Goal: Communication & Community: Answer question/provide support

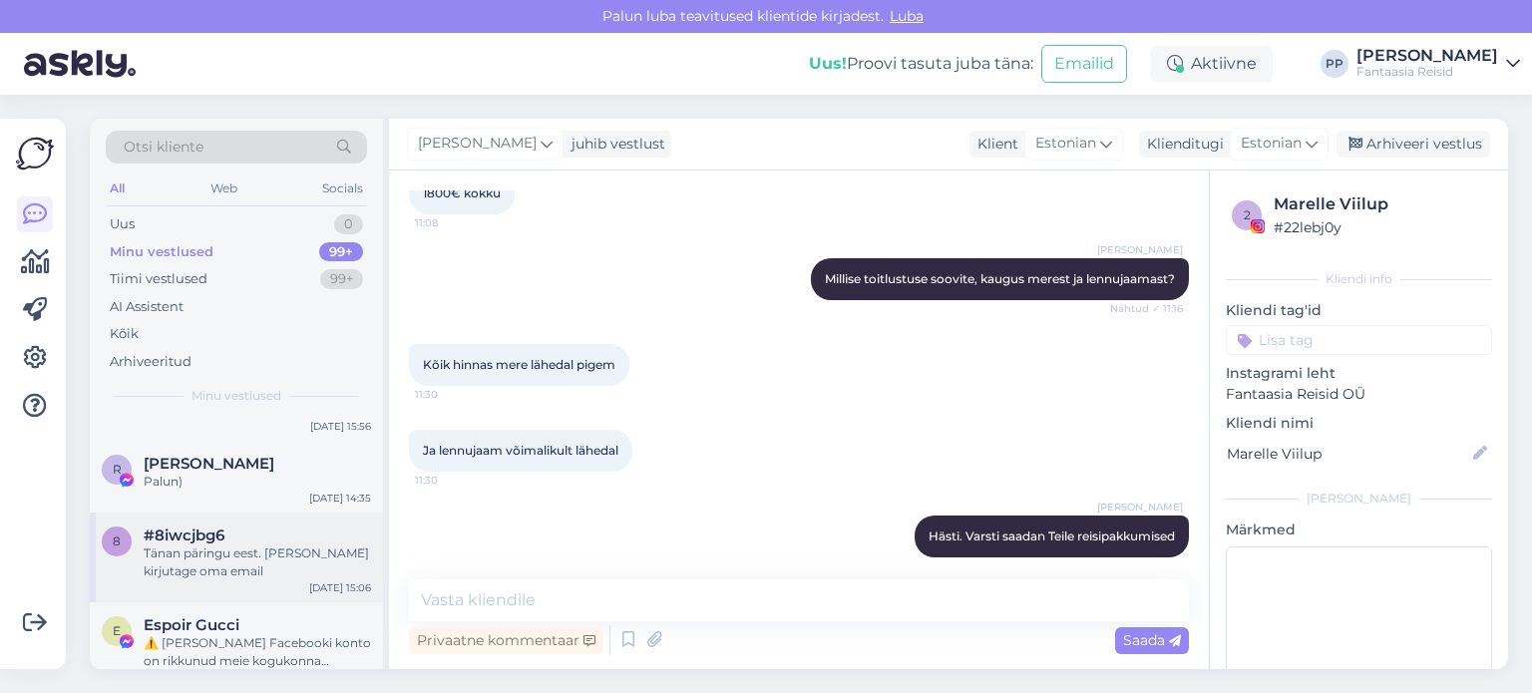
scroll to position [199, 0]
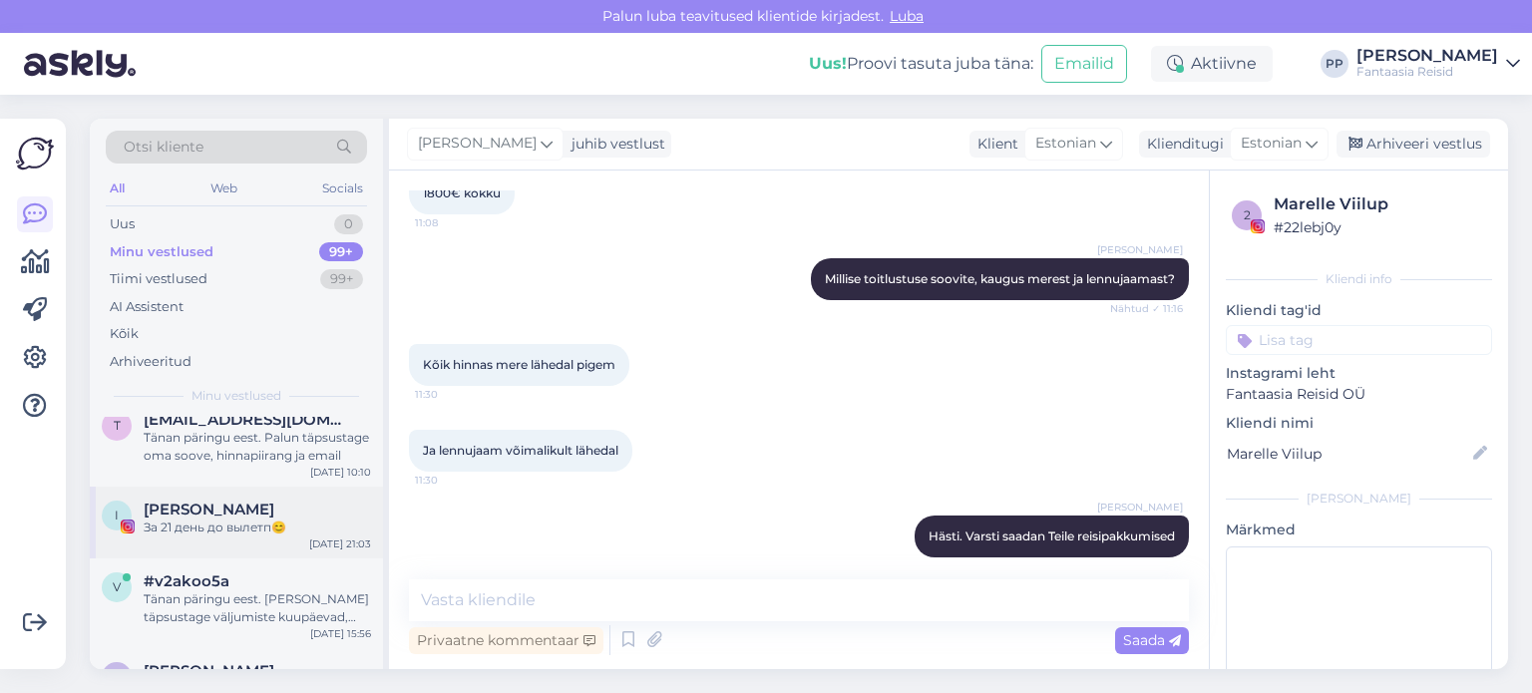
click at [260, 525] on div "За 21 день до вылетп😊" at bounding box center [257, 528] width 227 height 18
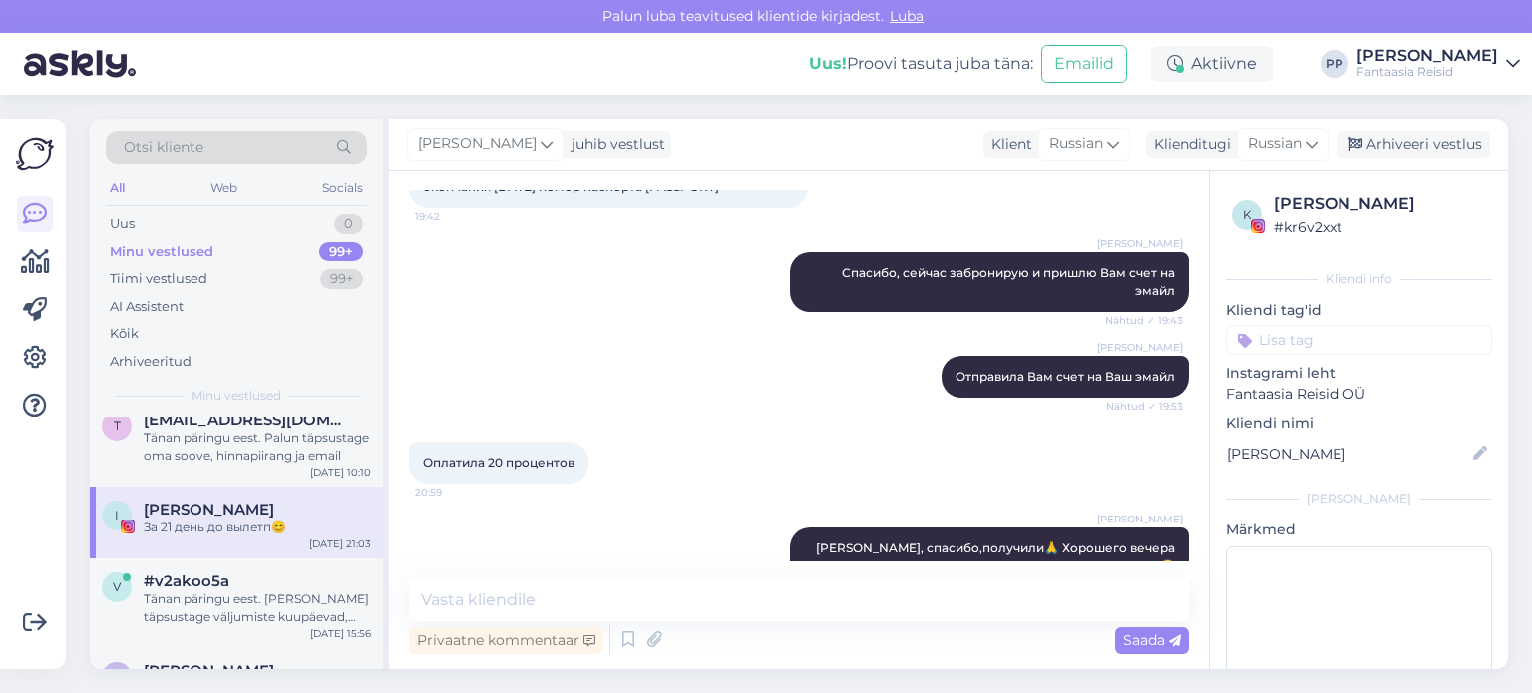
scroll to position [3165, 0]
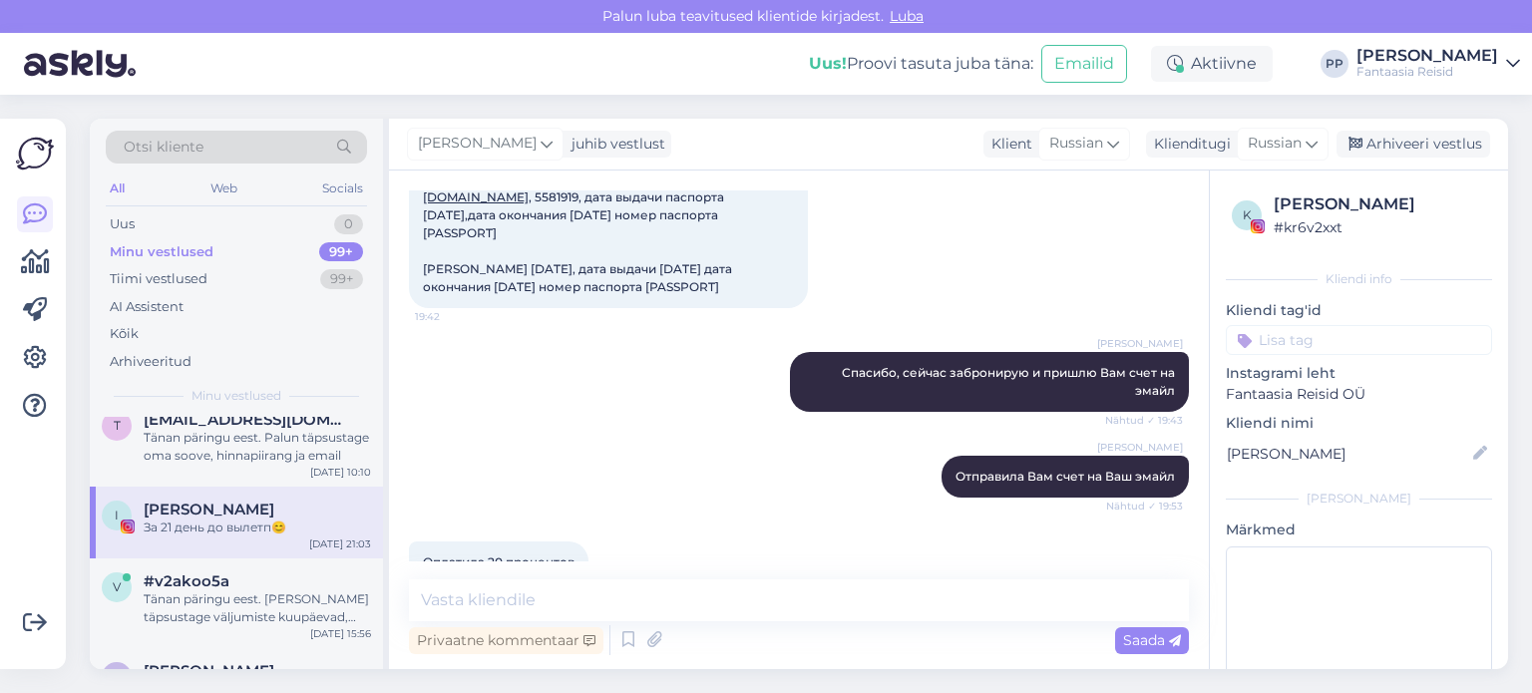
drag, startPoint x: 569, startPoint y: 326, endPoint x: 658, endPoint y: 318, distance: 89.1
click at [658, 294] on span "[PERSON_NAME], [DATE], [EMAIL_ADDRESS][DOMAIN_NAME] , 5581919, дата выдачи пасп…" at bounding box center [579, 233] width 312 height 123
click at [575, 288] on div "[PERSON_NAME], [DATE], [EMAIL_ADDRESS][DOMAIN_NAME] , 5581919, дата выдачи пасп…" at bounding box center [799, 233] width 780 height 193
click at [577, 288] on div "[PERSON_NAME], [DATE], [EMAIL_ADDRESS][DOMAIN_NAME] , 5581919, дата выдачи пасп…" at bounding box center [799, 233] width 780 height 193
drag, startPoint x: 569, startPoint y: 324, endPoint x: 656, endPoint y: 321, distance: 86.8
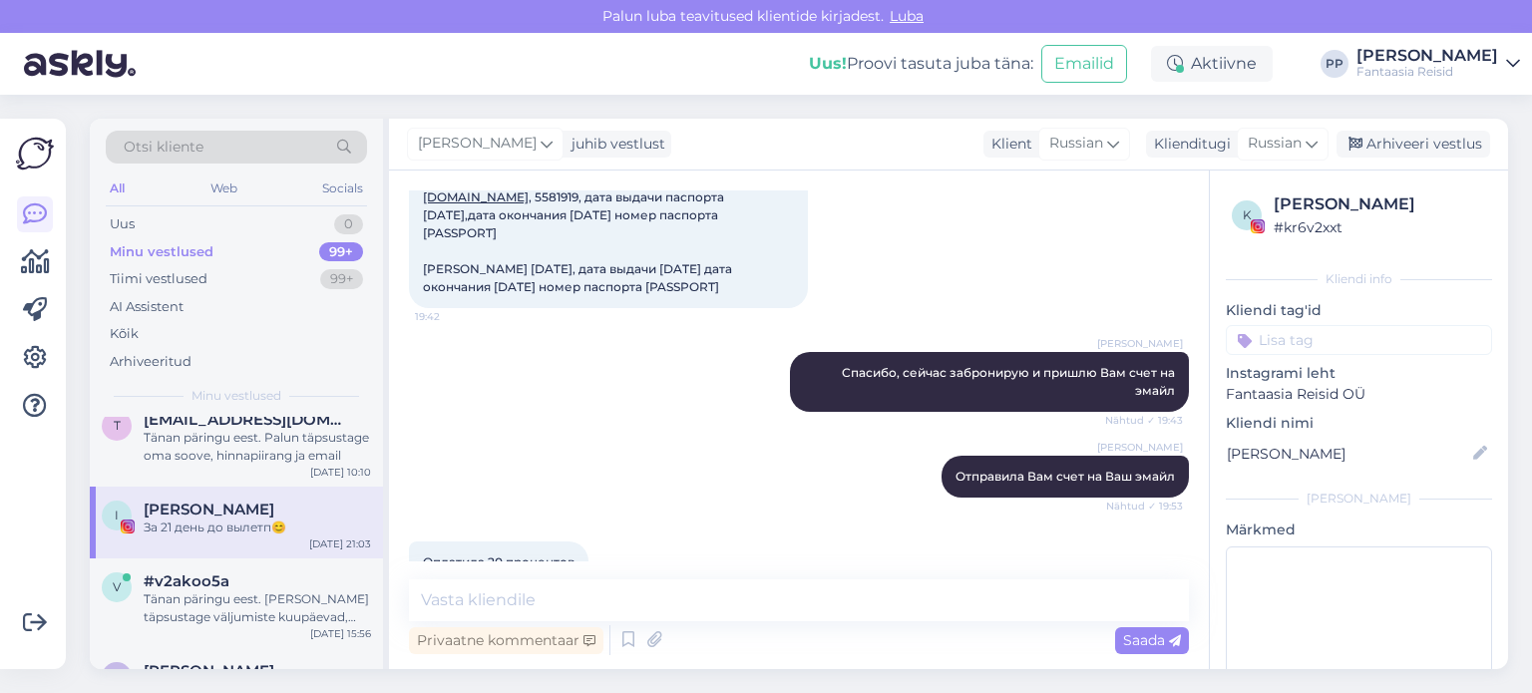
click at [656, 294] on span "[PERSON_NAME], [DATE], [EMAIL_ADDRESS][DOMAIN_NAME] , 5581919, дата выдачи пасп…" at bounding box center [579, 233] width 312 height 123
copy span "[EMAIL_ADDRESS][DOMAIN_NAME]"
click at [595, 598] on textarea at bounding box center [799, 600] width 780 height 42
type textarea "Добрый день"
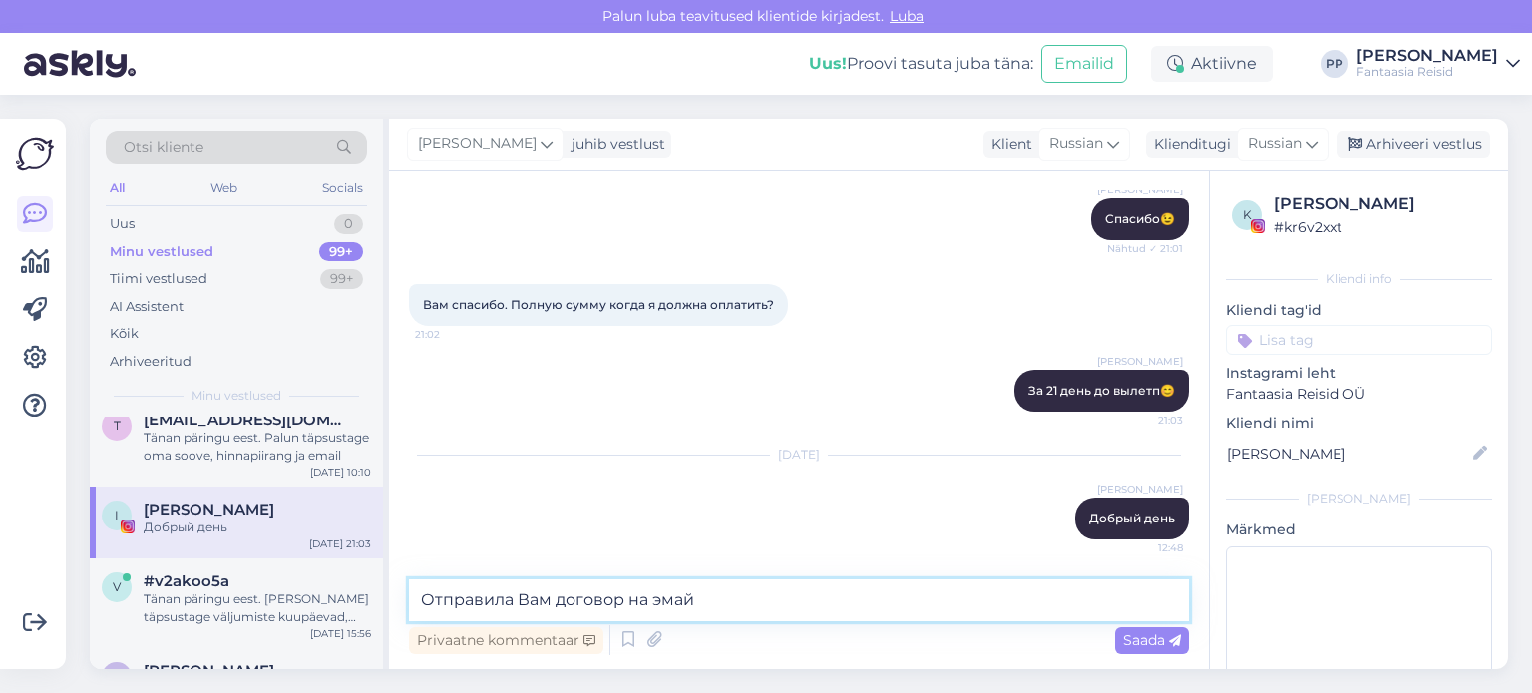
type textarea "Отправила Вам договор на эмайл"
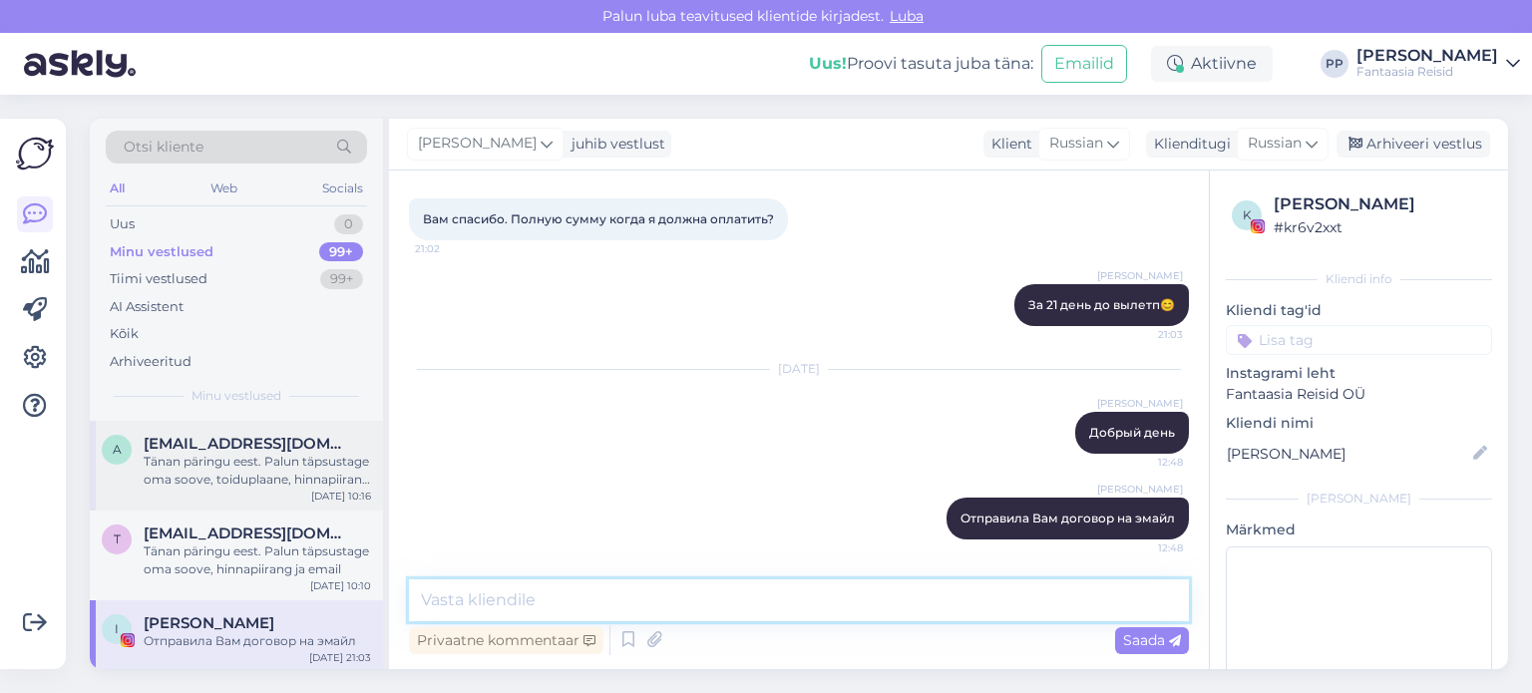
scroll to position [0, 0]
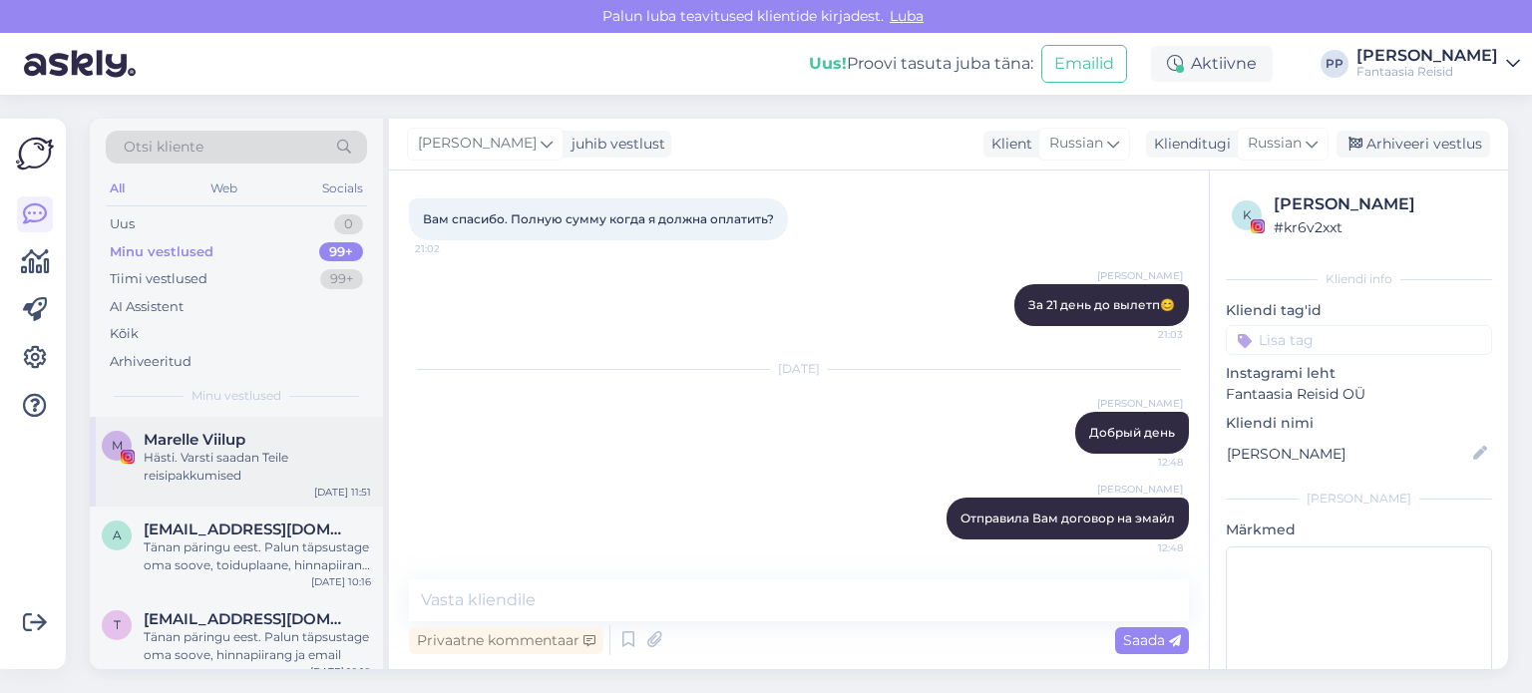
click at [235, 465] on div "Hästi. Varsti saadan Teile reisipakkumised" at bounding box center [257, 467] width 227 height 36
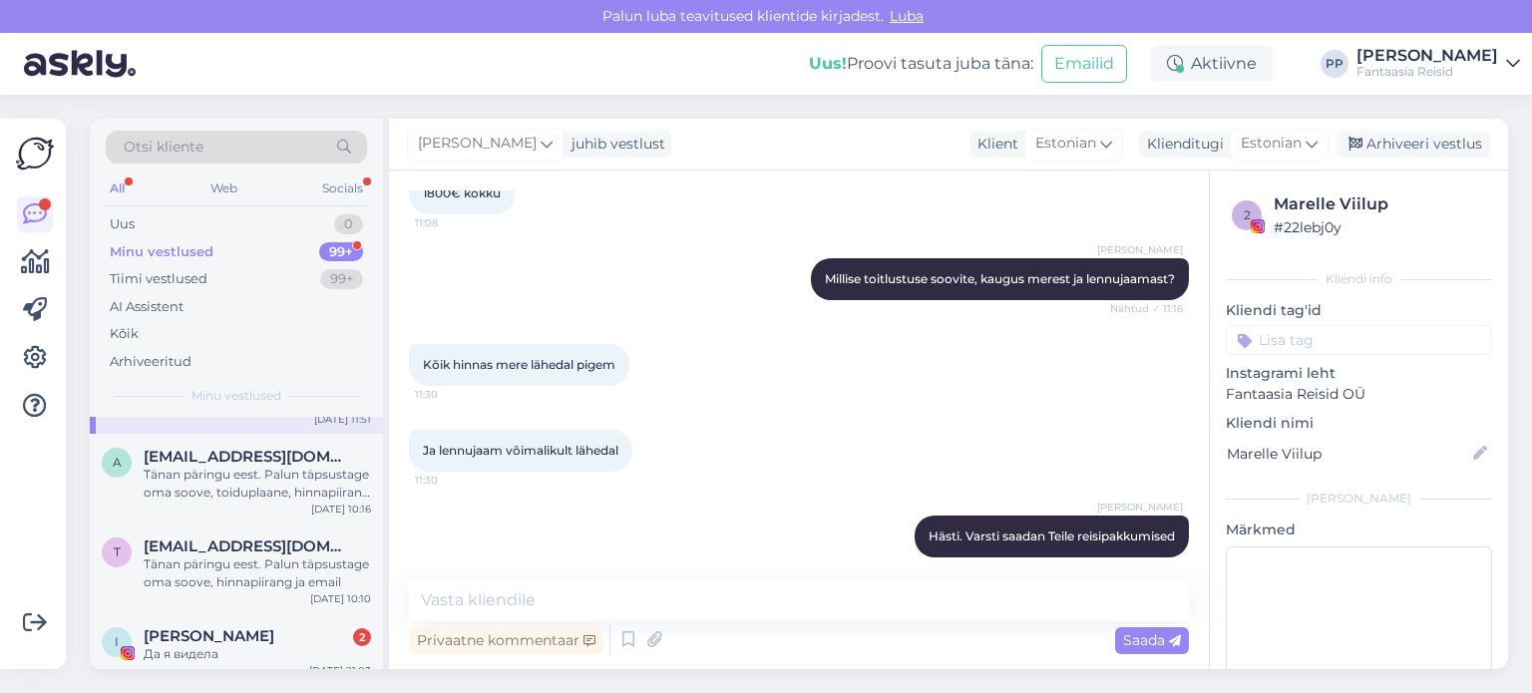
scroll to position [199, 0]
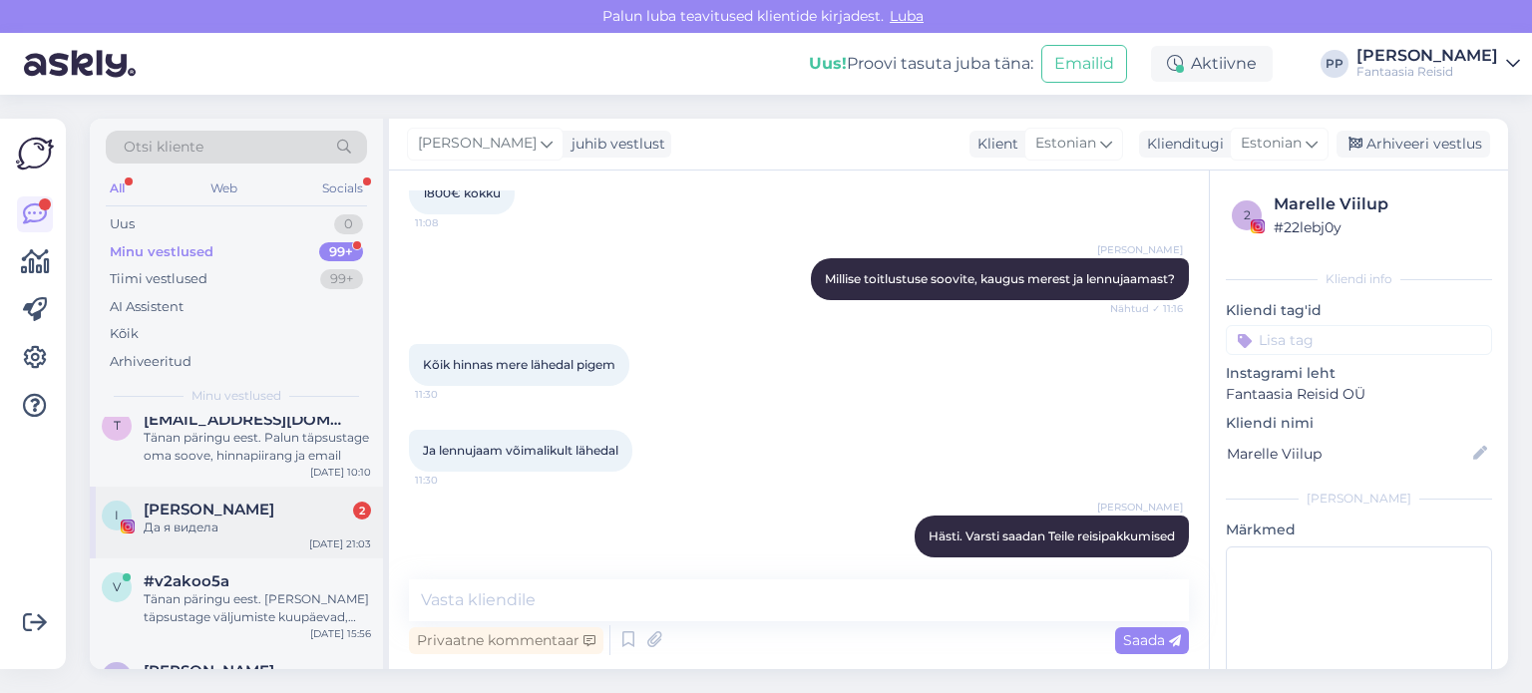
click at [253, 506] on div "[PERSON_NAME] 2" at bounding box center [257, 510] width 227 height 18
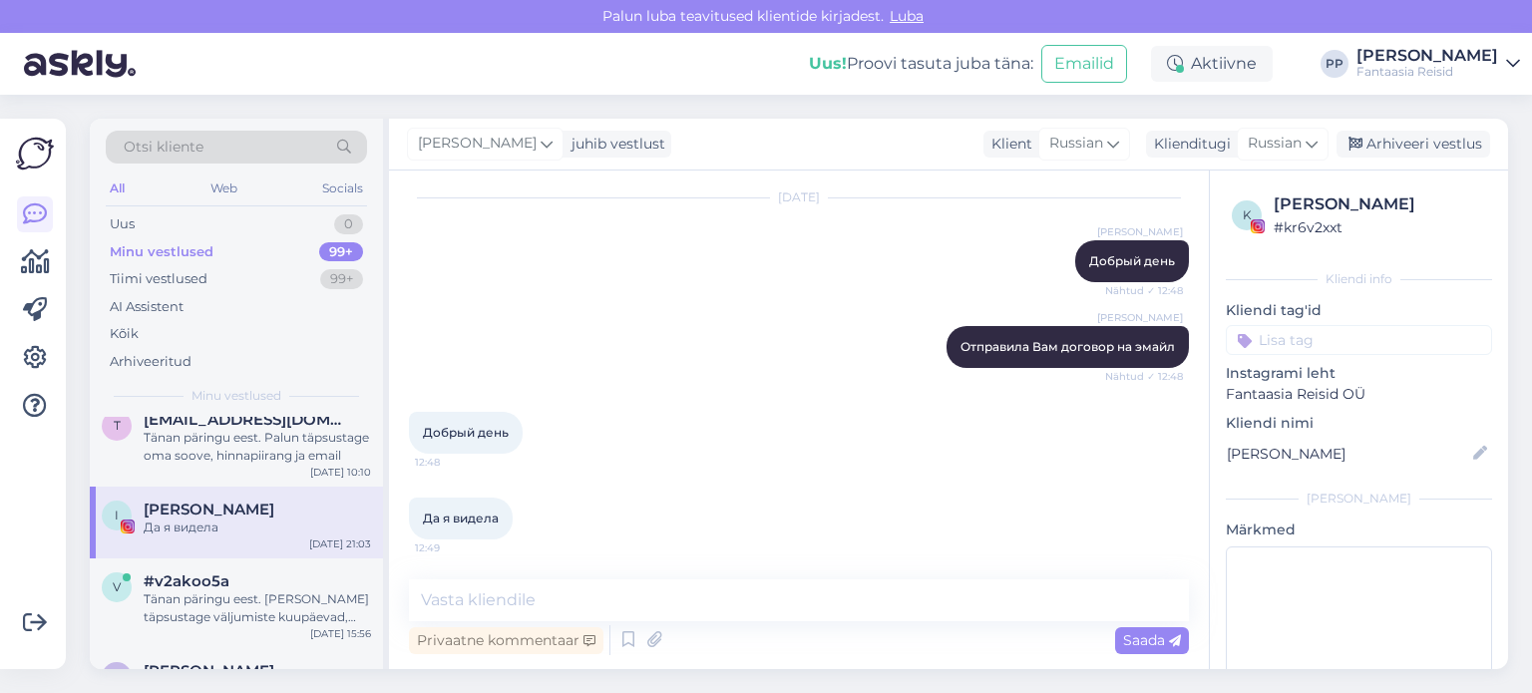
scroll to position [4149, 0]
click at [520, 587] on textarea at bounding box center [799, 600] width 780 height 42
type textarea "Хорошо) Хорошего дня Вам!"
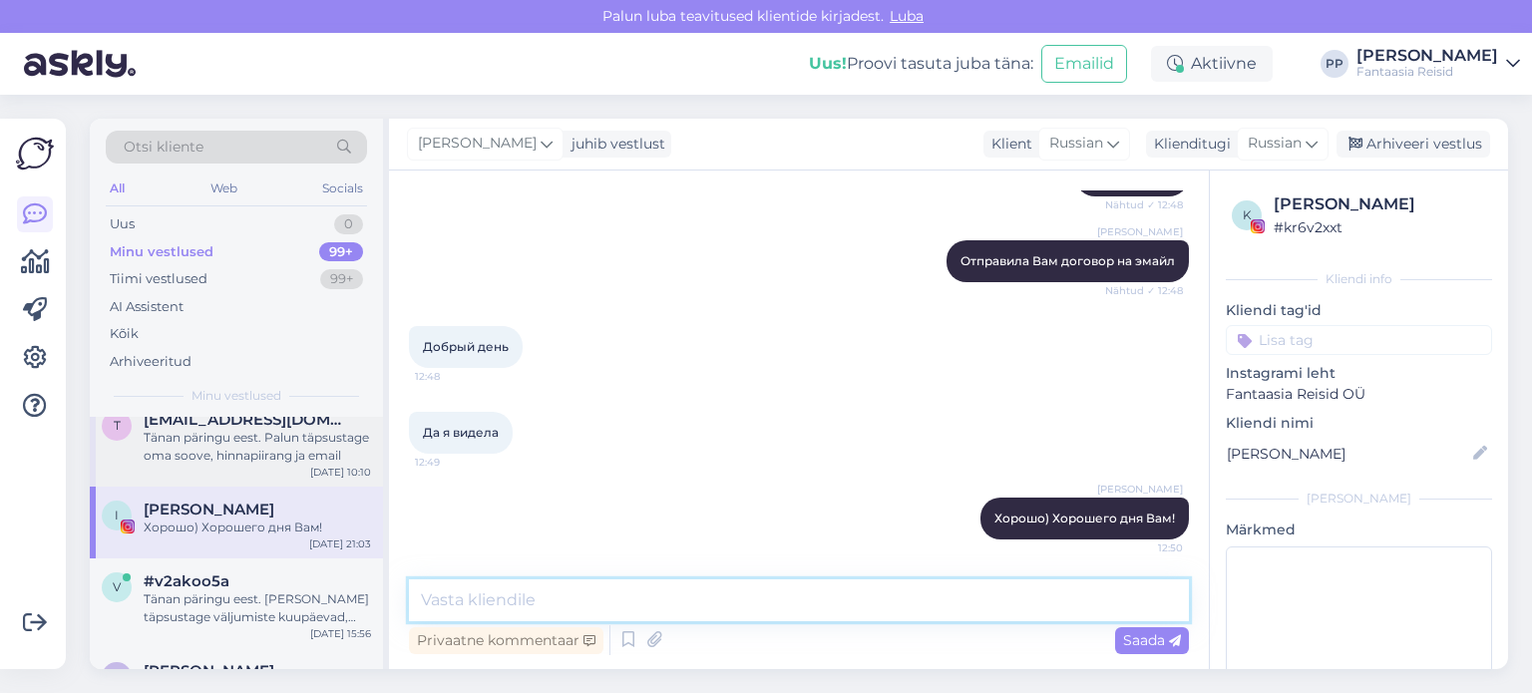
scroll to position [0, 0]
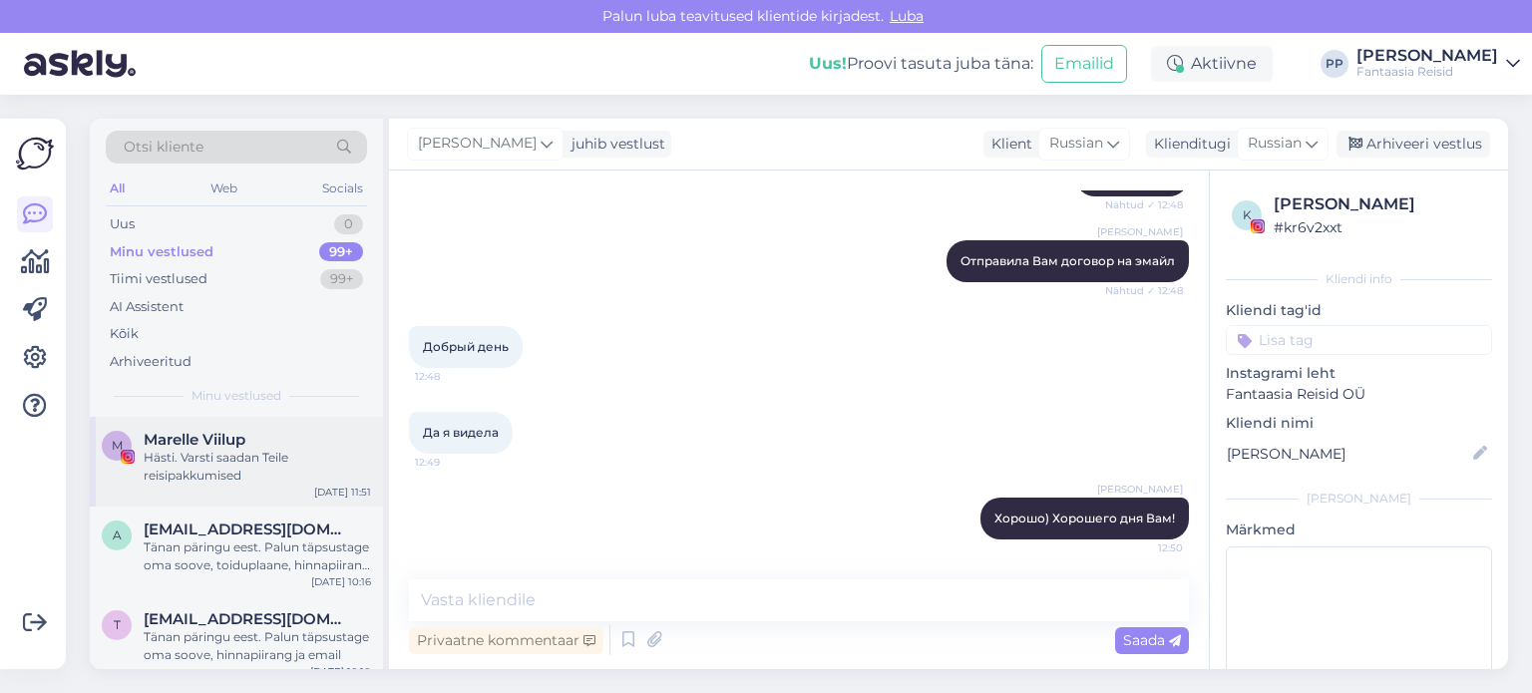
click at [216, 455] on div "Hästi. Varsti saadan Teile reisipakkumised" at bounding box center [257, 467] width 227 height 36
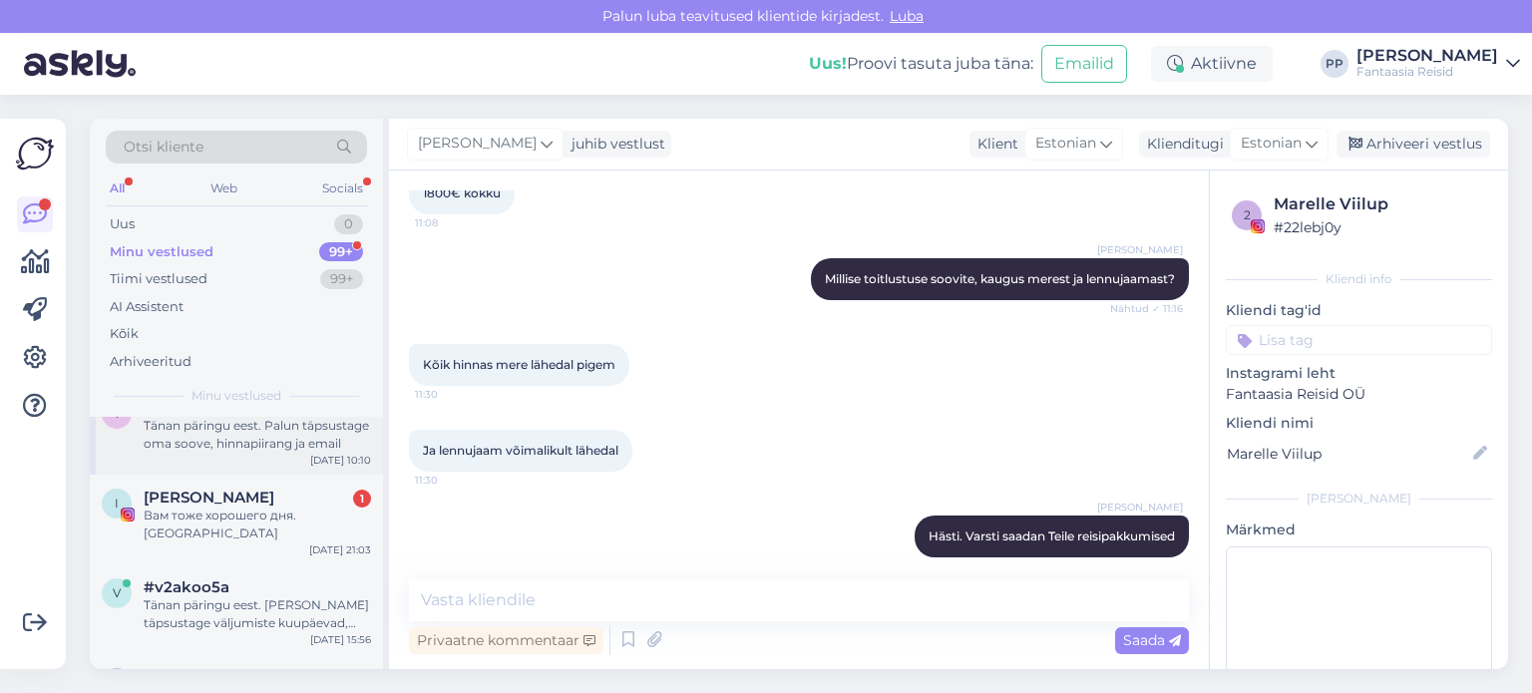
scroll to position [100, 0]
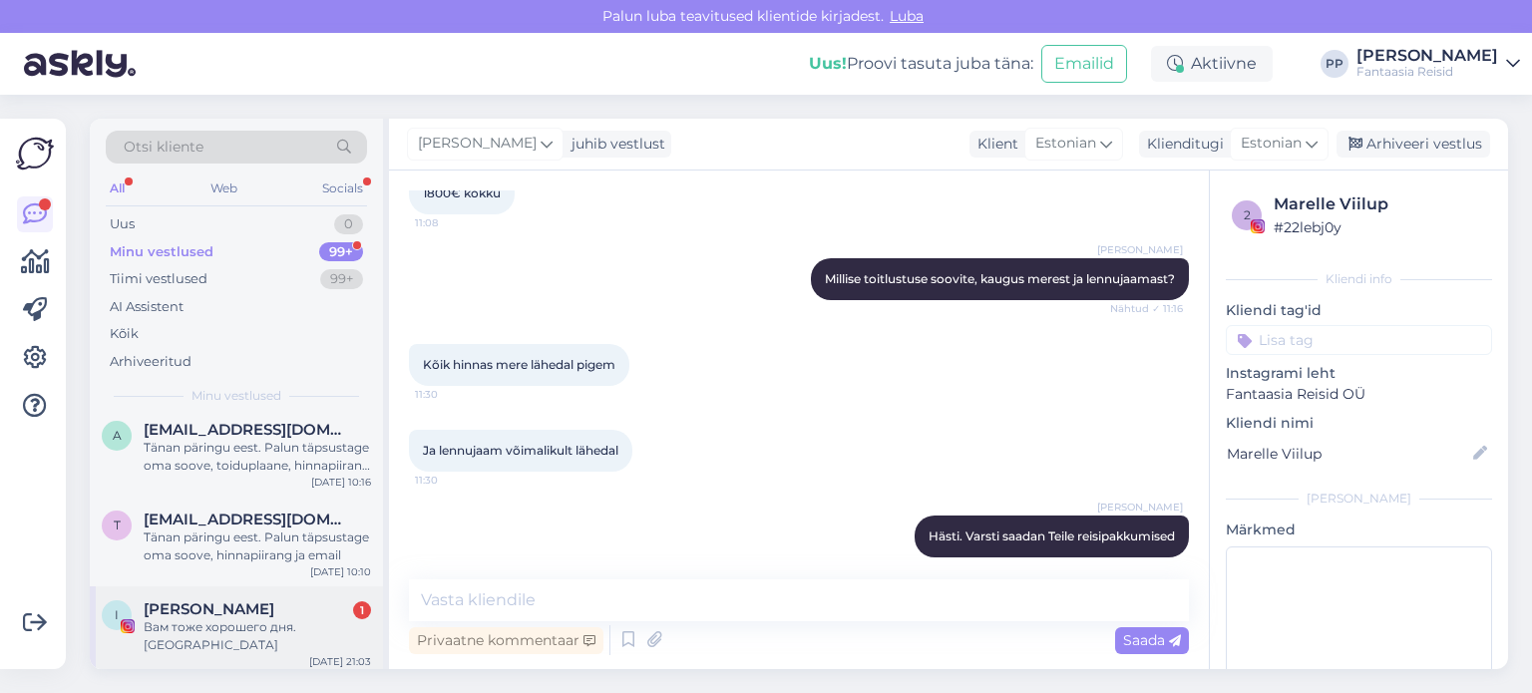
click at [252, 591] on div "I [PERSON_NAME][STREET_ADDRESS] Вам тоже хорошего дня. Спасибо [DATE] 21:03" at bounding box center [236, 631] width 293 height 90
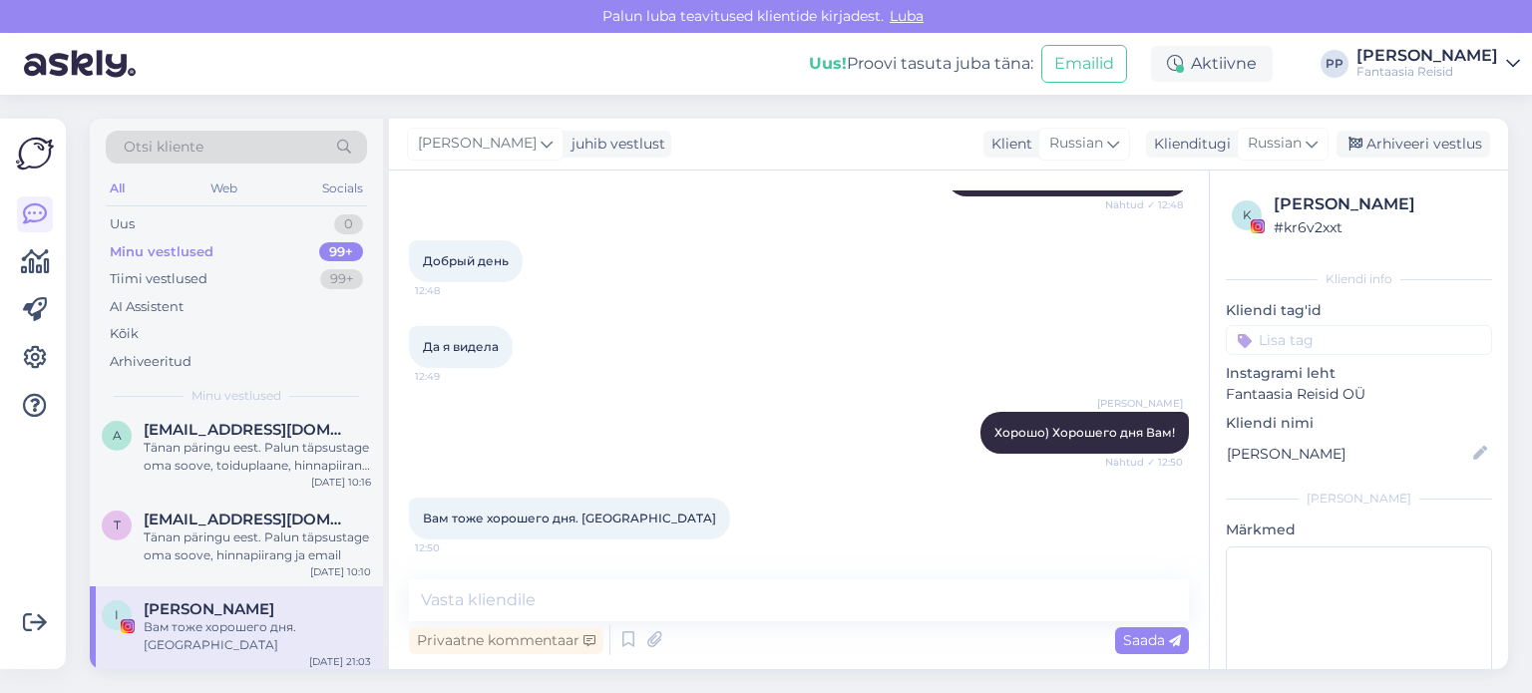
scroll to position [4320, 0]
click at [528, 605] on textarea at bounding box center [799, 600] width 780 height 42
type textarea "Не за что и Спасибо)"
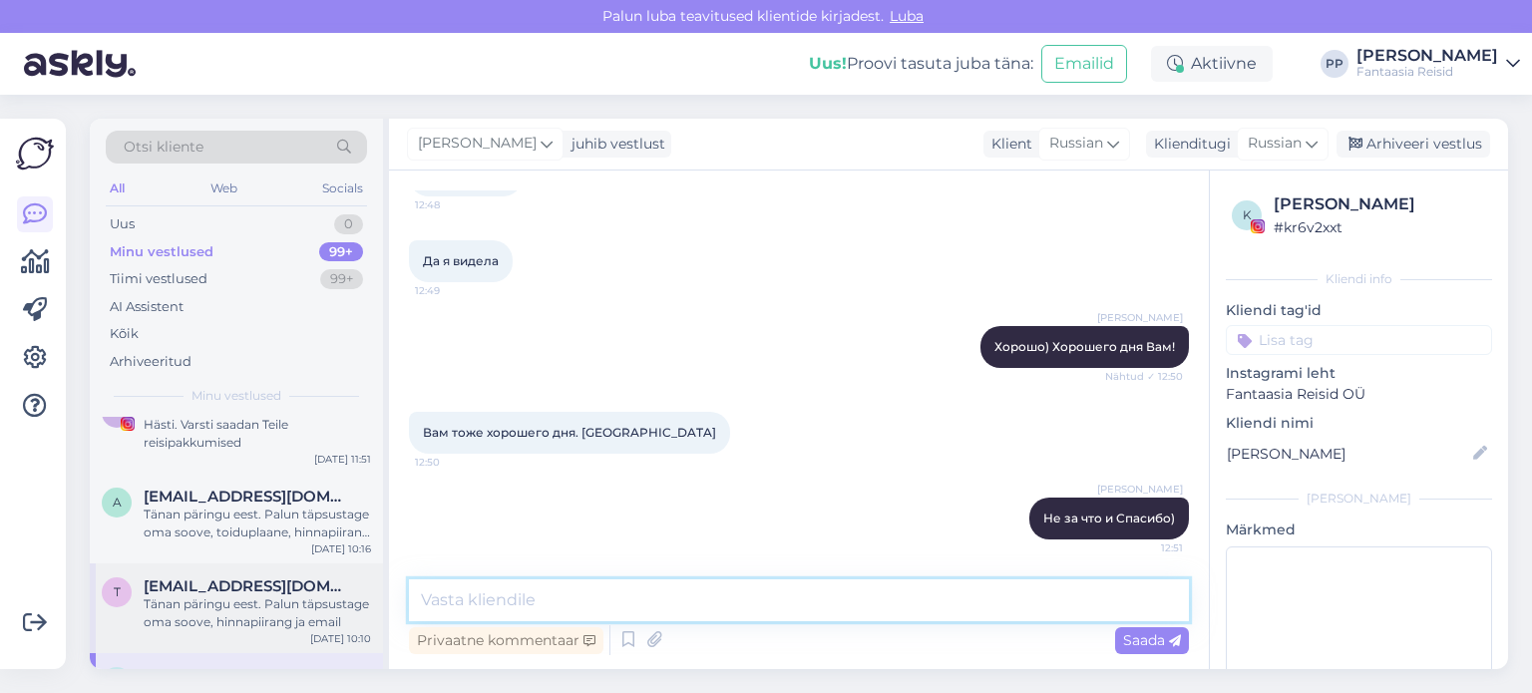
scroll to position [0, 0]
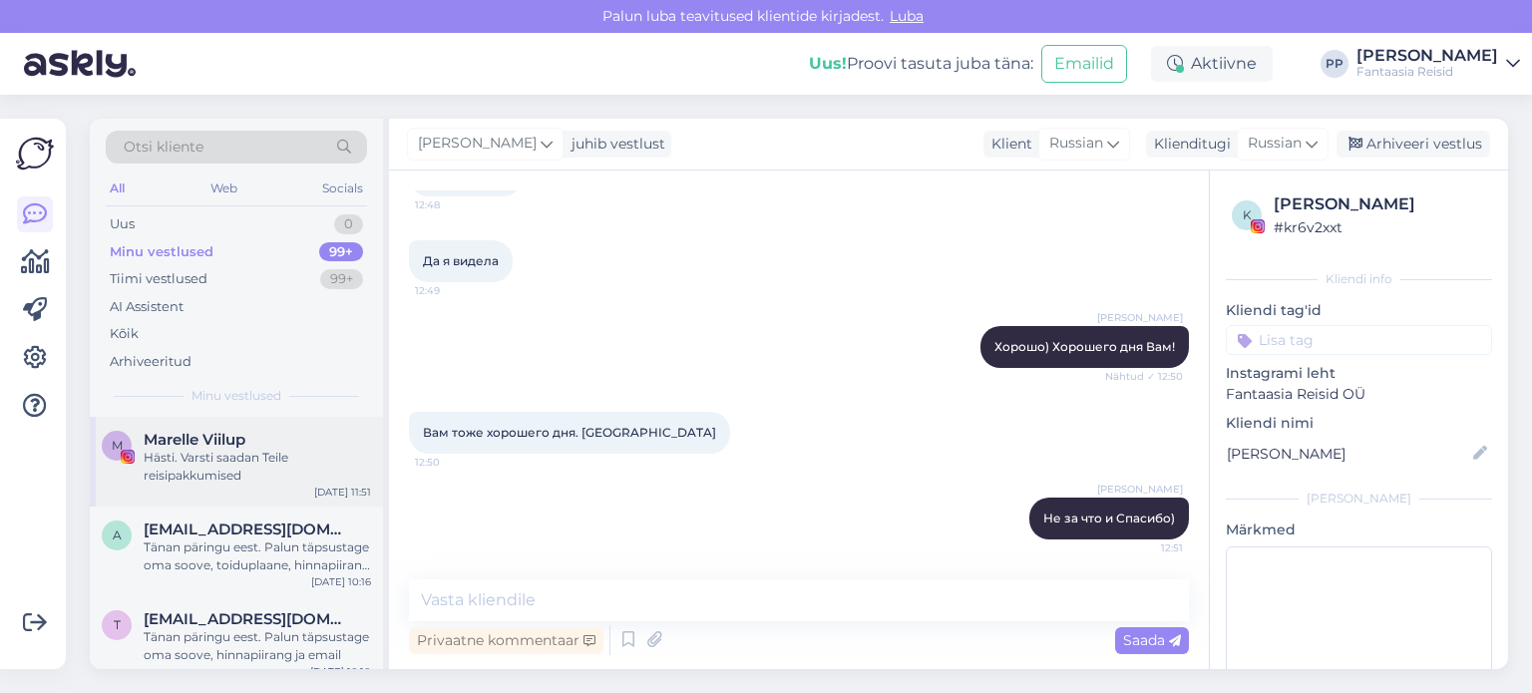
click at [213, 418] on div "M Marelle Viilup Hästi. Varsti saadan Teile reisipakkumised [DATE] 11:51" at bounding box center [236, 462] width 293 height 90
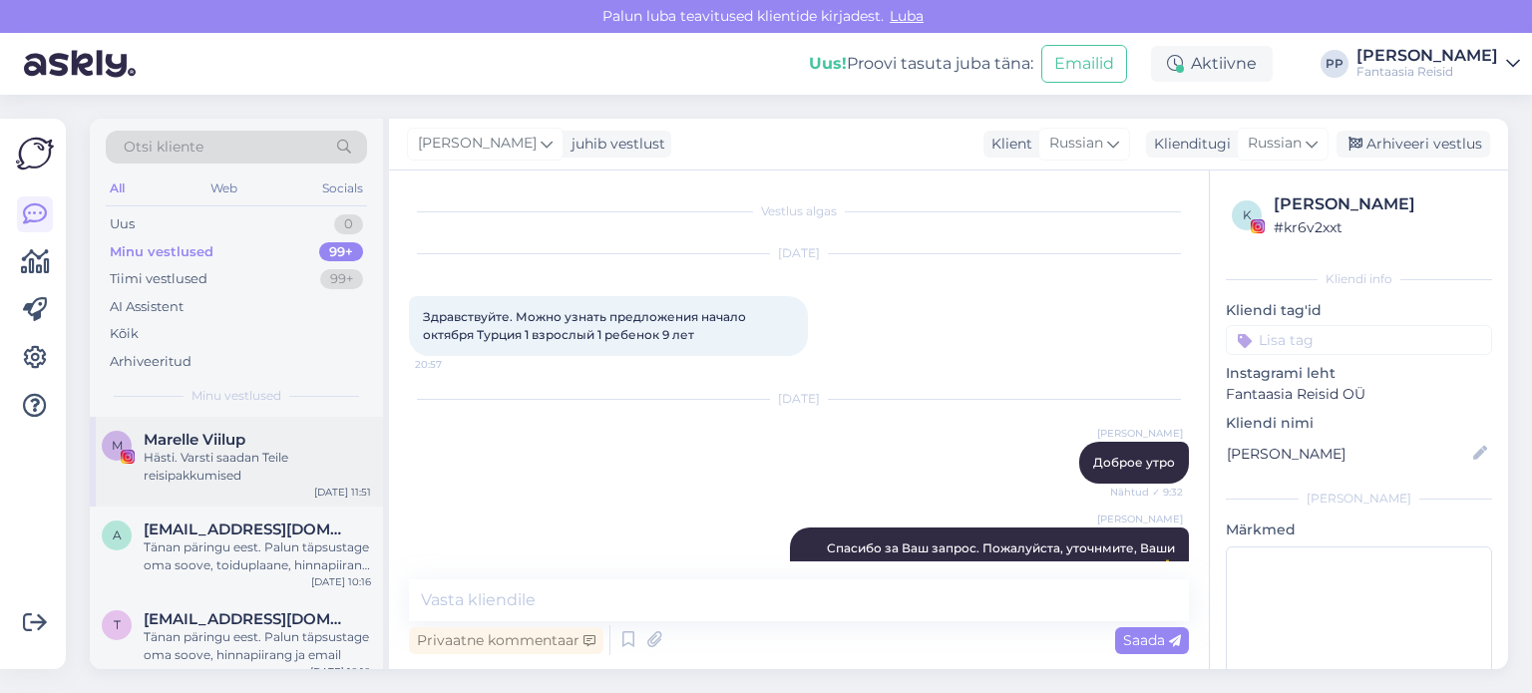
scroll to position [521, 0]
